Goal: Task Accomplishment & Management: Manage account settings

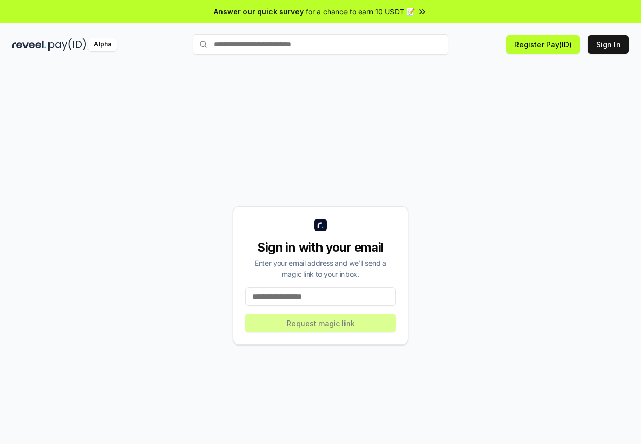
click at [347, 303] on input at bounding box center [320, 296] width 150 height 18
click at [345, 298] on input at bounding box center [320, 296] width 150 height 18
type input "**********"
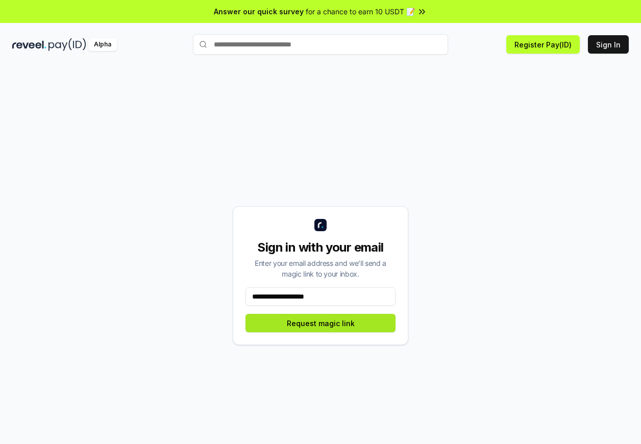
click at [340, 326] on button "Request magic link" at bounding box center [320, 323] width 150 height 18
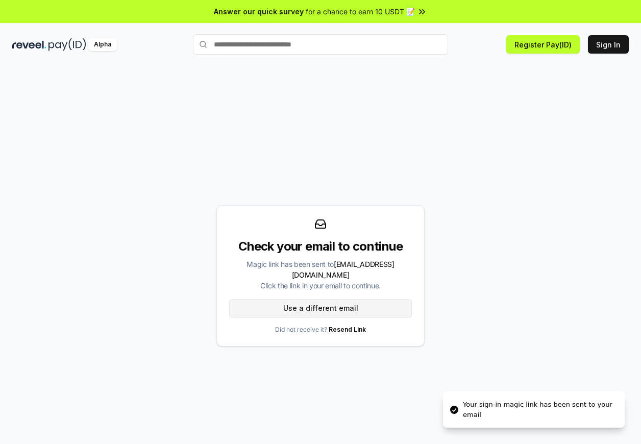
click at [344, 302] on button "Use a different email" at bounding box center [320, 308] width 183 height 18
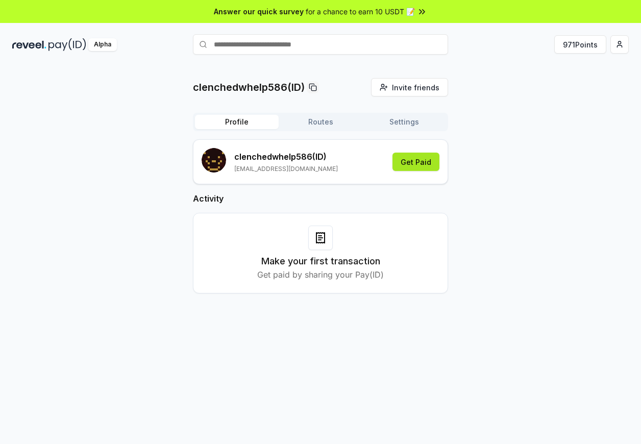
click at [423, 163] on button "Get Paid" at bounding box center [415, 162] width 47 height 18
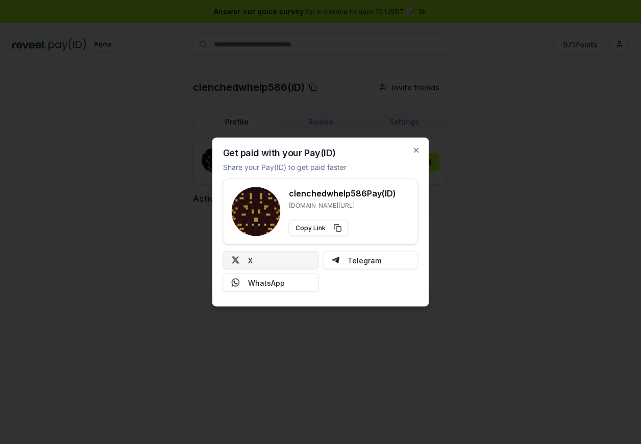
click at [268, 260] on button "X" at bounding box center [271, 260] width 96 height 18
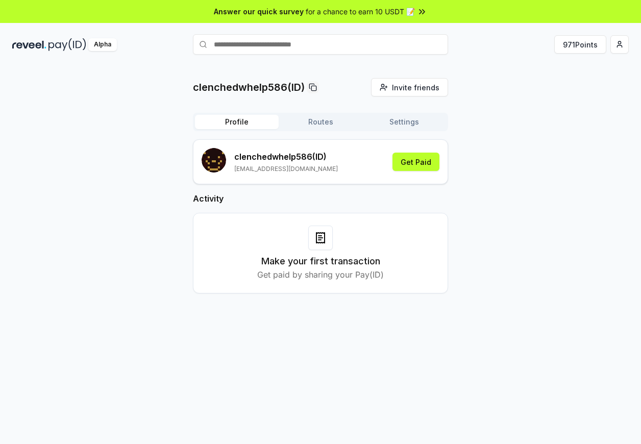
click at [326, 122] on button "Routes" at bounding box center [321, 122] width 84 height 14
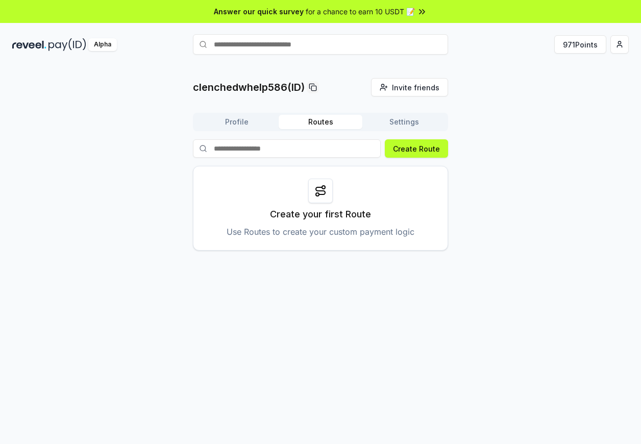
click at [410, 118] on button "Settings" at bounding box center [404, 122] width 84 height 14
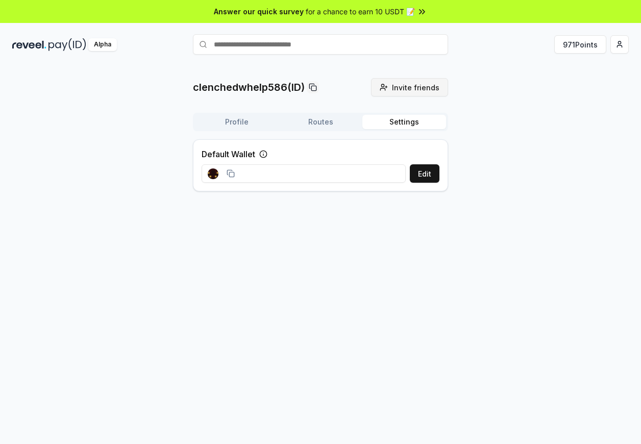
click at [414, 92] on span "Invite friends" at bounding box center [415, 87] width 47 height 11
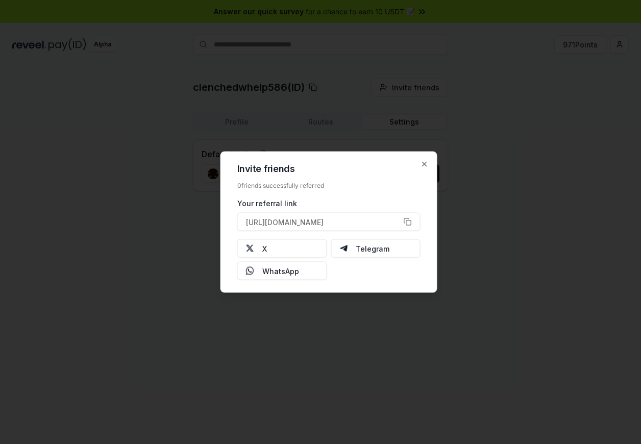
click at [417, 167] on h2 "Invite friends" at bounding box center [328, 168] width 183 height 9
click at [427, 161] on icon "button" at bounding box center [424, 164] width 8 height 8
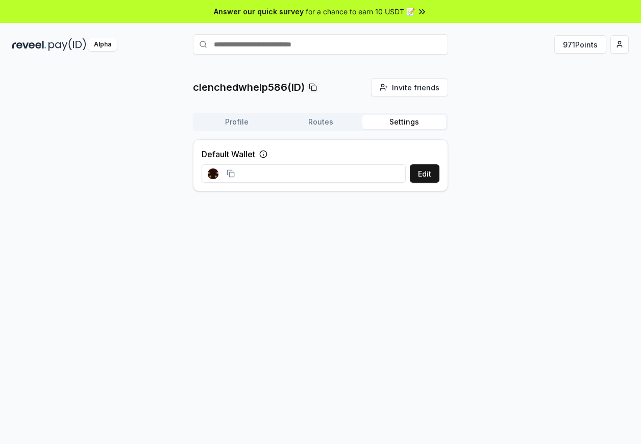
click at [478, 96] on div "clenchedwhelp586(ID) Invite friends Invite Profile Routes Settings Default Wall…" at bounding box center [320, 138] width 616 height 121
click at [219, 122] on button "Profile" at bounding box center [237, 122] width 84 height 14
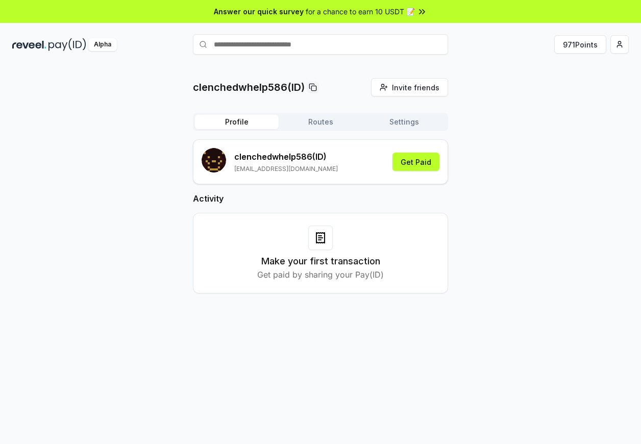
drag, startPoint x: 94, startPoint y: 127, endPoint x: 73, endPoint y: 67, distance: 63.4
click at [94, 125] on div "clenchedwhelp586(ID) Invite friends Invite Profile Routes Settings clenchedwhel…" at bounding box center [320, 194] width 616 height 232
click at [47, 42] on div "Alpha" at bounding box center [102, 44] width 181 height 13
click at [577, 46] on button "971 Points" at bounding box center [580, 44] width 52 height 18
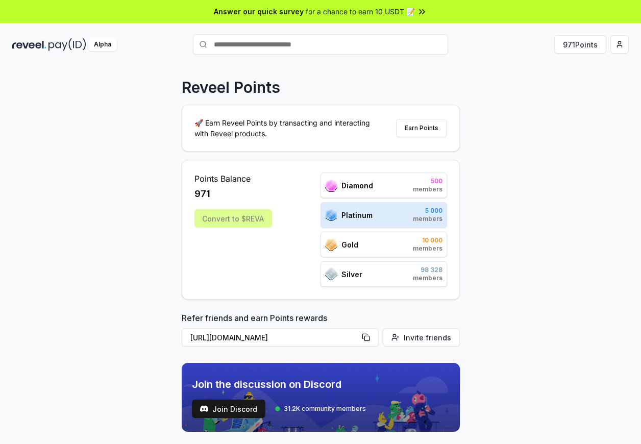
click at [238, 221] on div "Convert to $REVA" at bounding box center [233, 218] width 78 height 18
click at [526, 290] on div "Reveel Points 🚀 Earn Reveel Points by transacting and interacting with Reveel p…" at bounding box center [320, 265] width 641 height 415
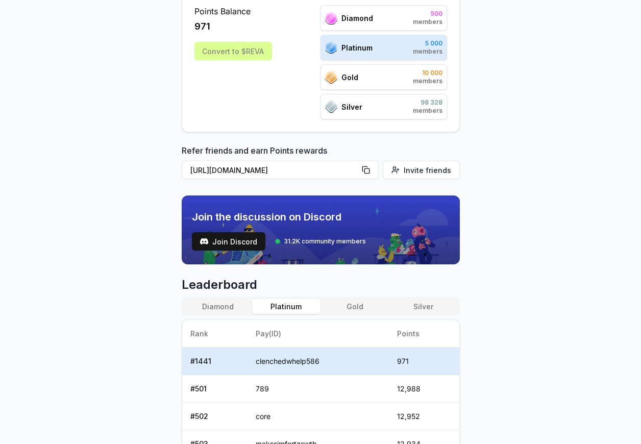
scroll to position [165, 0]
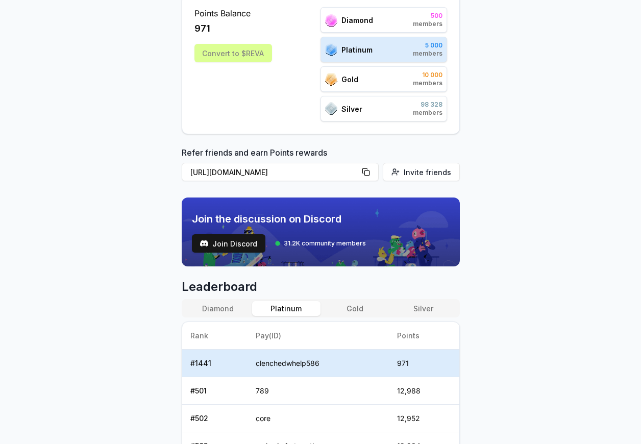
click at [367, 311] on button "Gold" at bounding box center [354, 308] width 68 height 15
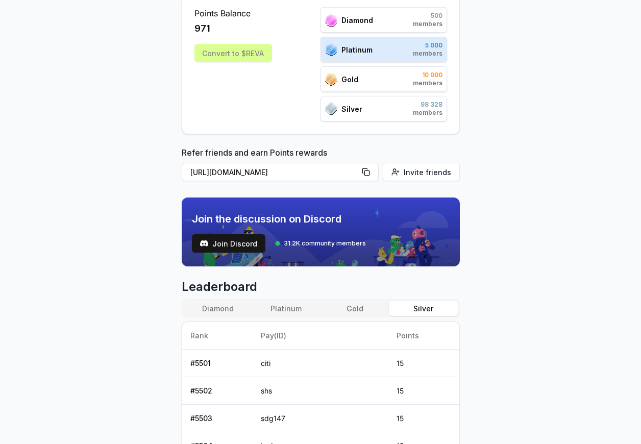
click at [422, 308] on button "Silver" at bounding box center [423, 308] width 68 height 15
click at [373, 305] on button "Gold" at bounding box center [354, 308] width 68 height 15
click at [300, 307] on button "Platinum" at bounding box center [286, 308] width 68 height 15
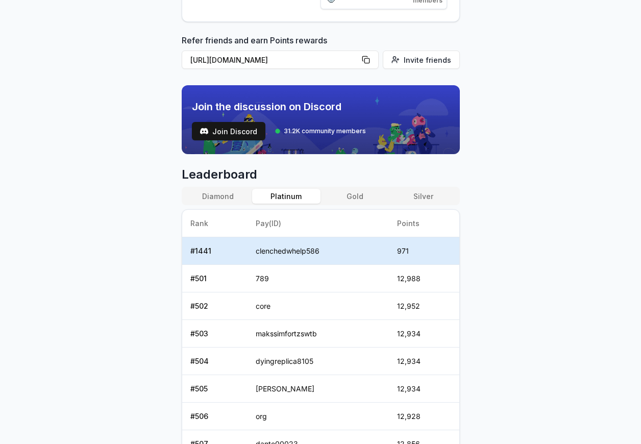
scroll to position [281, 0]
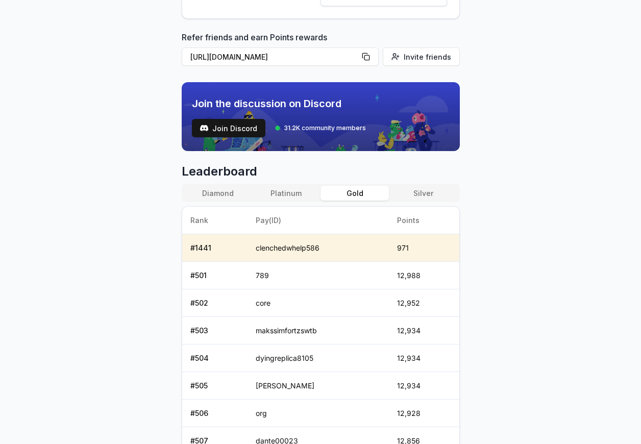
click at [348, 194] on button "Gold" at bounding box center [354, 193] width 68 height 15
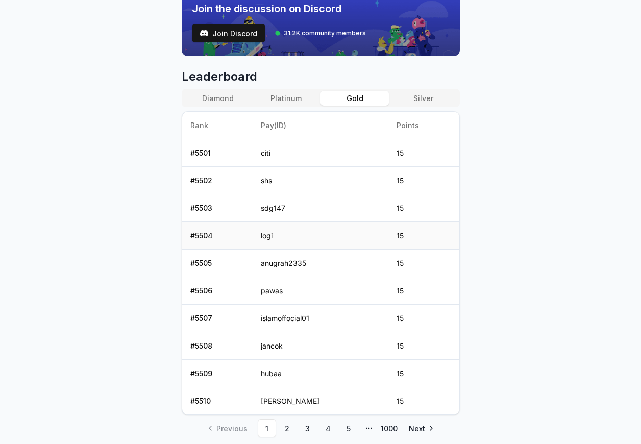
scroll to position [279, 0]
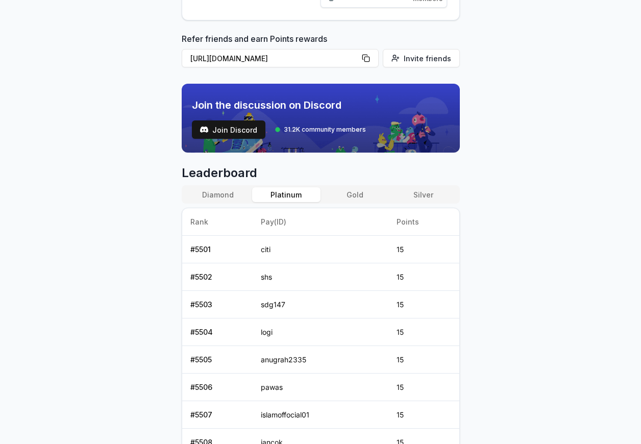
click at [296, 198] on button "Platinum" at bounding box center [286, 194] width 68 height 15
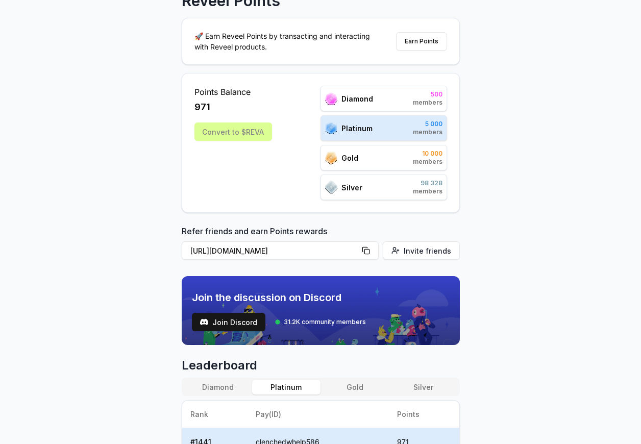
scroll to position [0, 0]
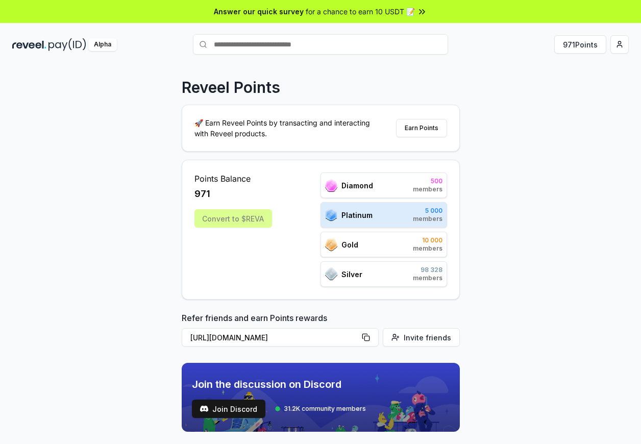
click at [213, 217] on div "Convert to $REVA" at bounding box center [233, 218] width 78 height 18
click at [434, 130] on button "Earn Points" at bounding box center [421, 128] width 51 height 18
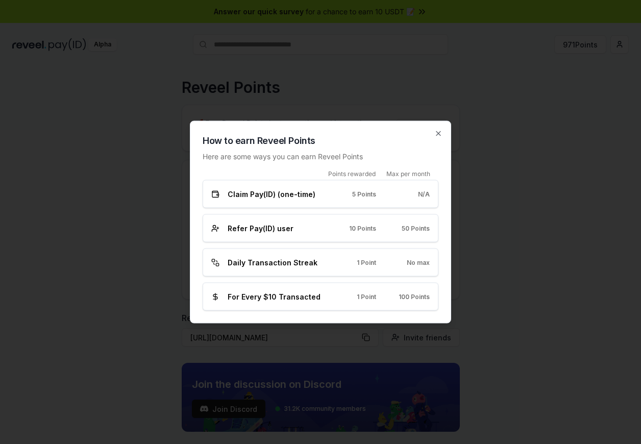
click at [323, 200] on div "Claim Pay(ID) (one-time) 5 Points N/A" at bounding box center [321, 194] width 236 height 28
click at [316, 193] on div "Claim Pay(ID) (one-time)" at bounding box center [266, 194] width 111 height 11
click at [273, 267] on span "Daily Transaction Streak" at bounding box center [273, 262] width 90 height 11
click at [215, 265] on icon at bounding box center [215, 262] width 8 height 8
click at [311, 263] on span "Daily Transaction Streak" at bounding box center [273, 262] width 90 height 11
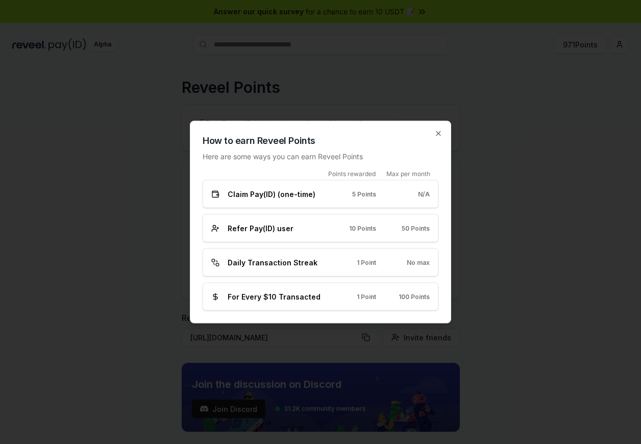
click at [315, 290] on div "For Every $10 Transacted 1 Point 100 Points" at bounding box center [321, 297] width 236 height 28
click at [274, 297] on span "For Every $10 Transacted" at bounding box center [274, 296] width 93 height 11
click at [274, 298] on span "For Every $10 Transacted" at bounding box center [274, 296] width 93 height 11
click at [298, 283] on div "For Every $10 Transacted 1 Point 100 Points" at bounding box center [321, 297] width 236 height 28
click at [439, 132] on icon "button" at bounding box center [438, 134] width 8 height 8
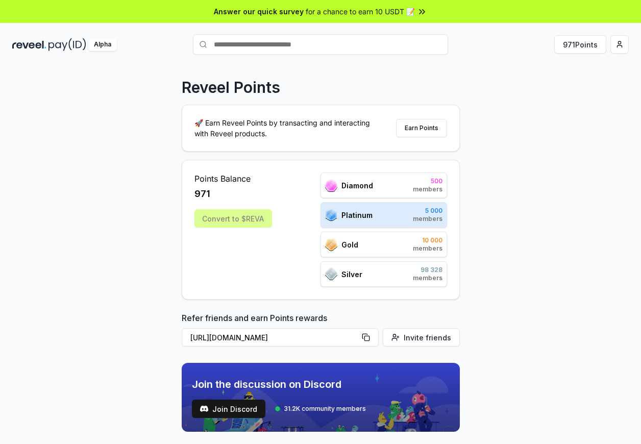
click at [539, 161] on div "Reveel Points 🚀 Earn Reveel Points by transacting and interacting with Reveel p…" at bounding box center [320, 265] width 641 height 415
click at [569, 46] on button "971 Points" at bounding box center [580, 44] width 52 height 18
click at [32, 45] on img at bounding box center [29, 44] width 34 height 13
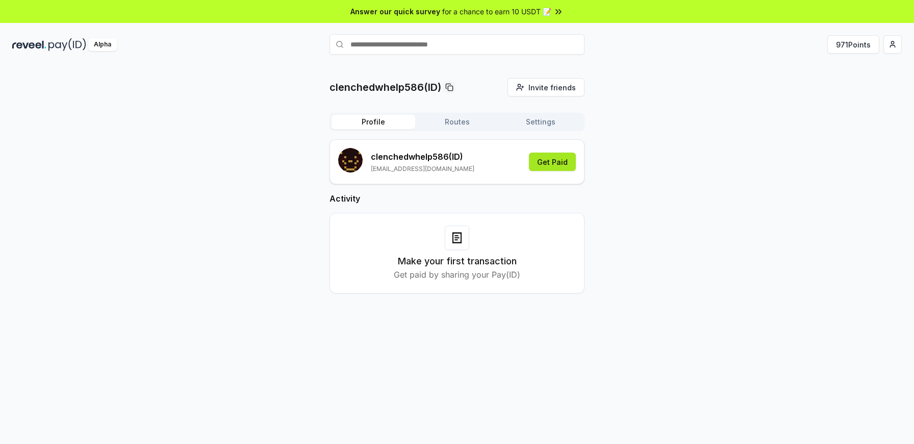
click at [557, 162] on button "Get Paid" at bounding box center [552, 162] width 47 height 18
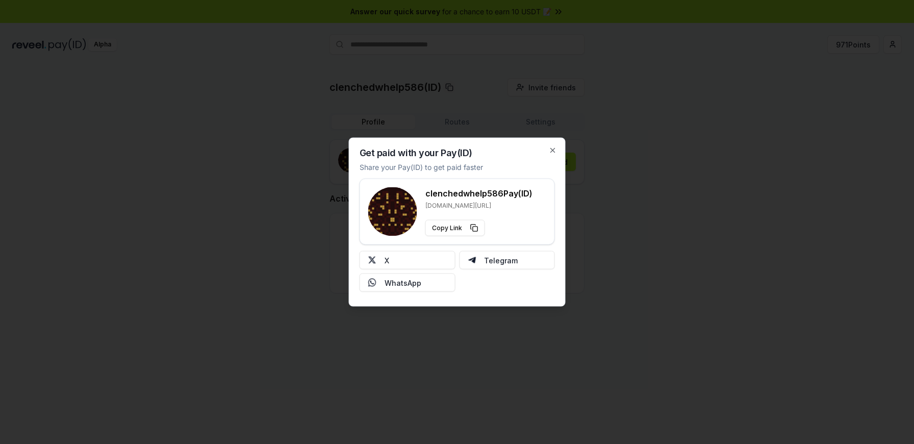
click at [548, 145] on div "Get paid with your Pay(ID) Share your Pay(ID) to get paid faster clenchedwhelp5…" at bounding box center [457, 222] width 217 height 169
click at [552, 149] on icon "button" at bounding box center [553, 150] width 4 height 4
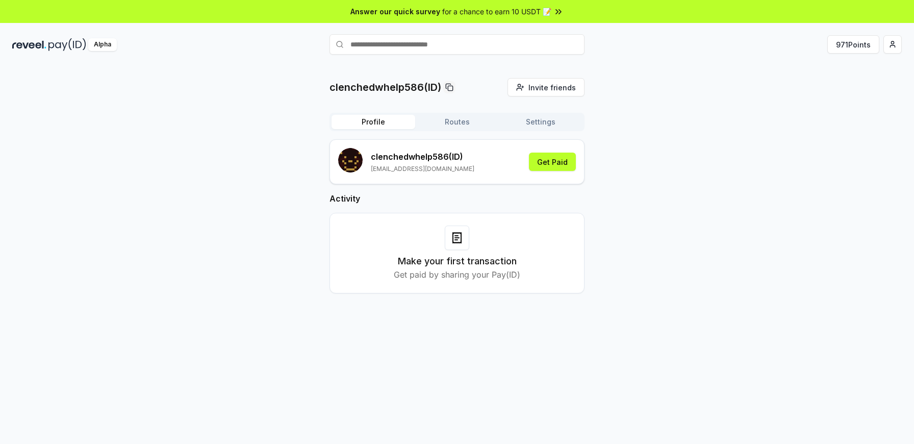
click at [620, 160] on div "clenchedwhelp586(ID) Invite friends Invite Profile Routes Settings clenchedwhel…" at bounding box center [457, 194] width 890 height 232
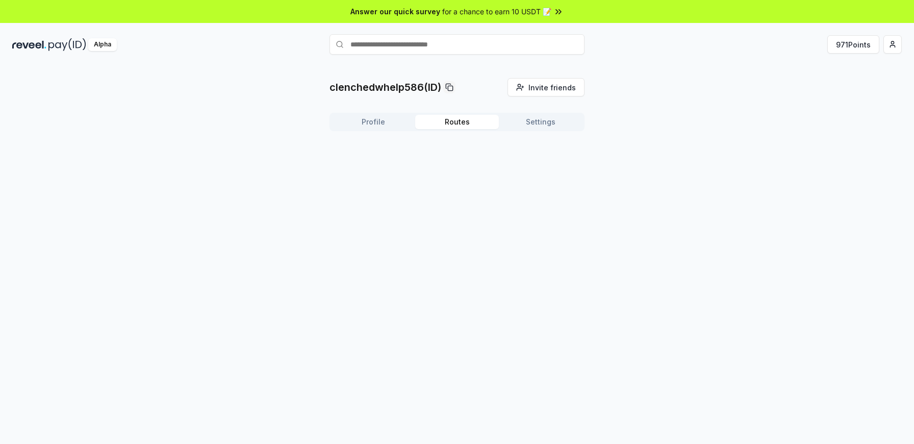
click at [463, 122] on button "Routes" at bounding box center [457, 122] width 84 height 14
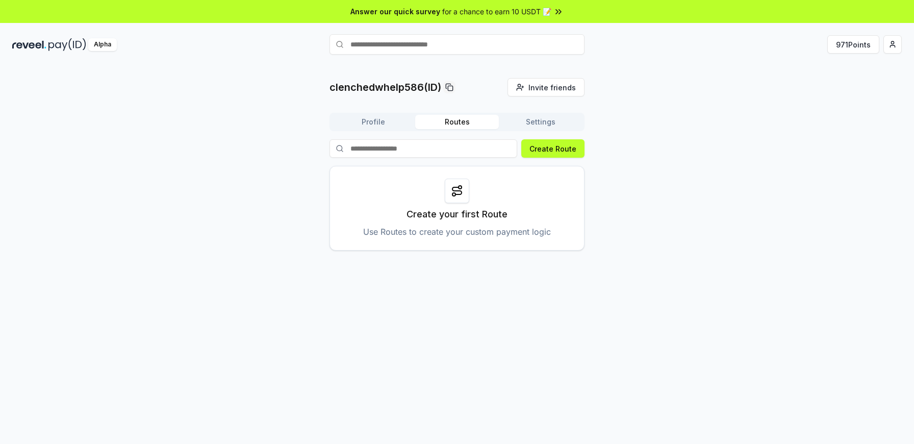
click at [533, 121] on button "Settings" at bounding box center [541, 122] width 84 height 14
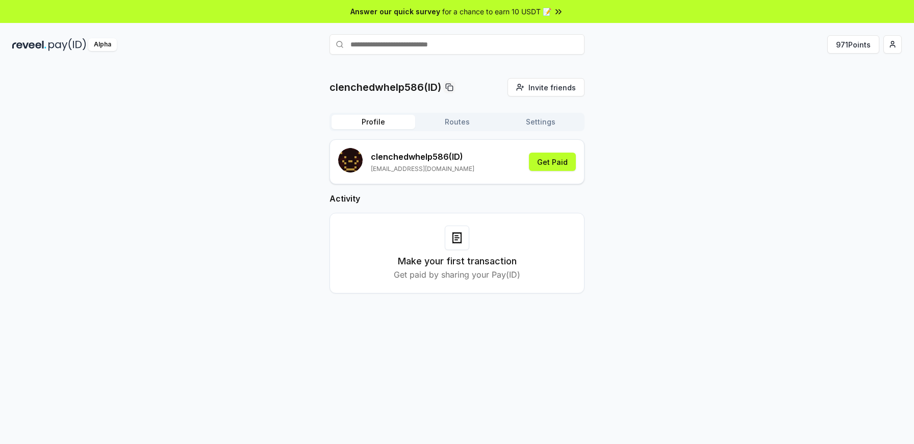
click at [403, 123] on button "Profile" at bounding box center [374, 122] width 84 height 14
click at [461, 236] on icon at bounding box center [457, 238] width 8 height 10
click at [456, 279] on p "Get paid by sharing your Pay(ID)" at bounding box center [457, 274] width 127 height 12
click at [506, 263] on h3 "Make your first transaction" at bounding box center [457, 261] width 119 height 14
